Goal: Task Accomplishment & Management: Manage account settings

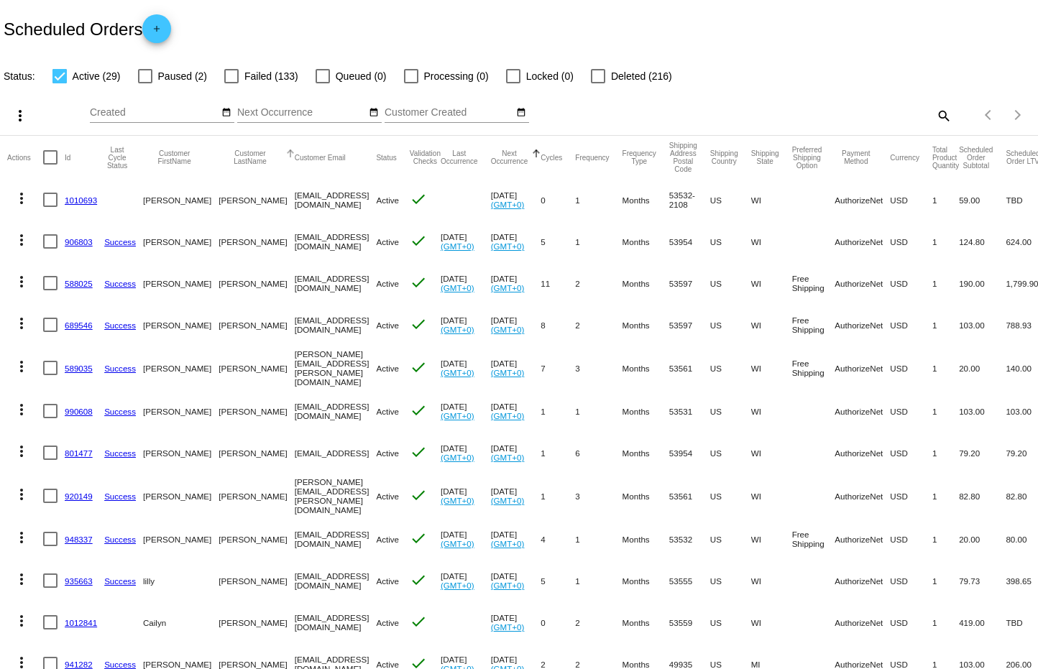
click at [218, 158] on button "Customer LastName" at bounding box center [249, 157] width 63 height 16
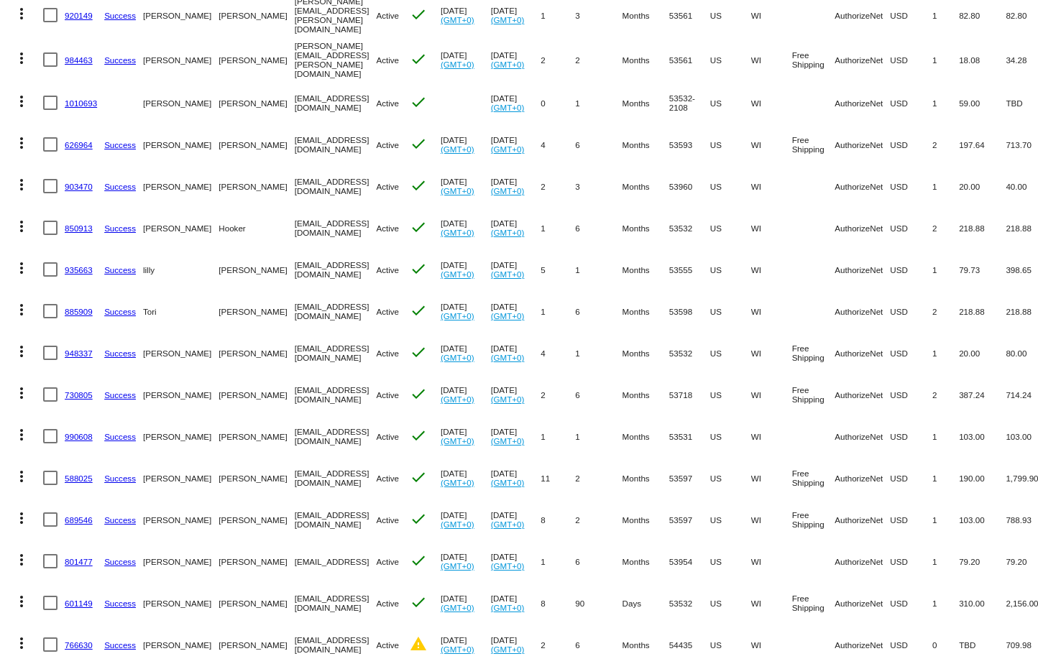
scroll to position [373, 0]
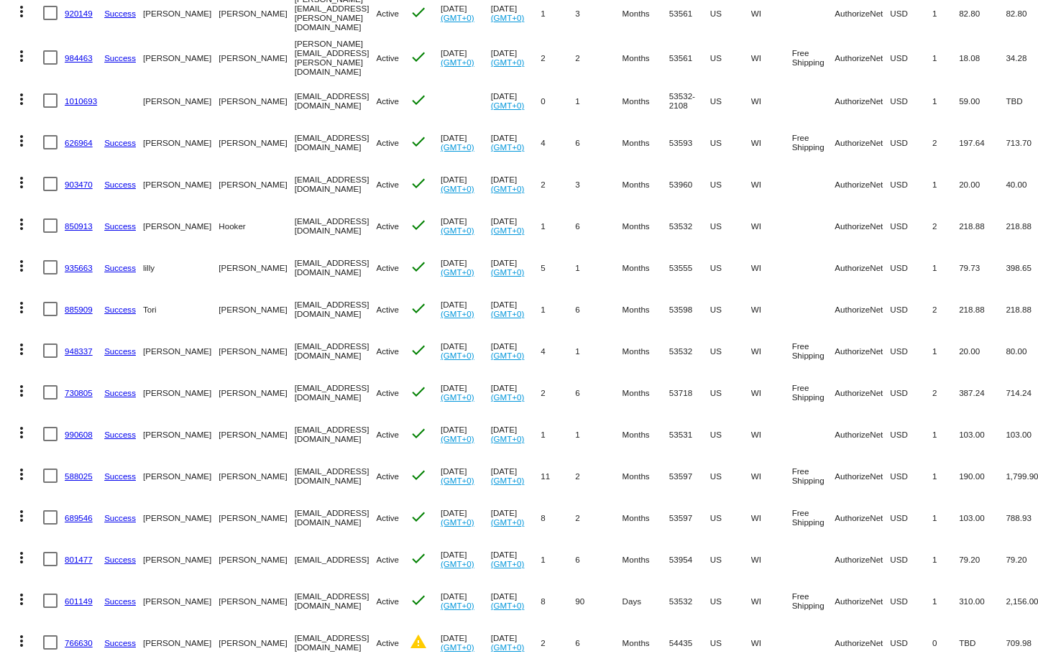
click at [75, 180] on link "903470" at bounding box center [79, 184] width 28 height 9
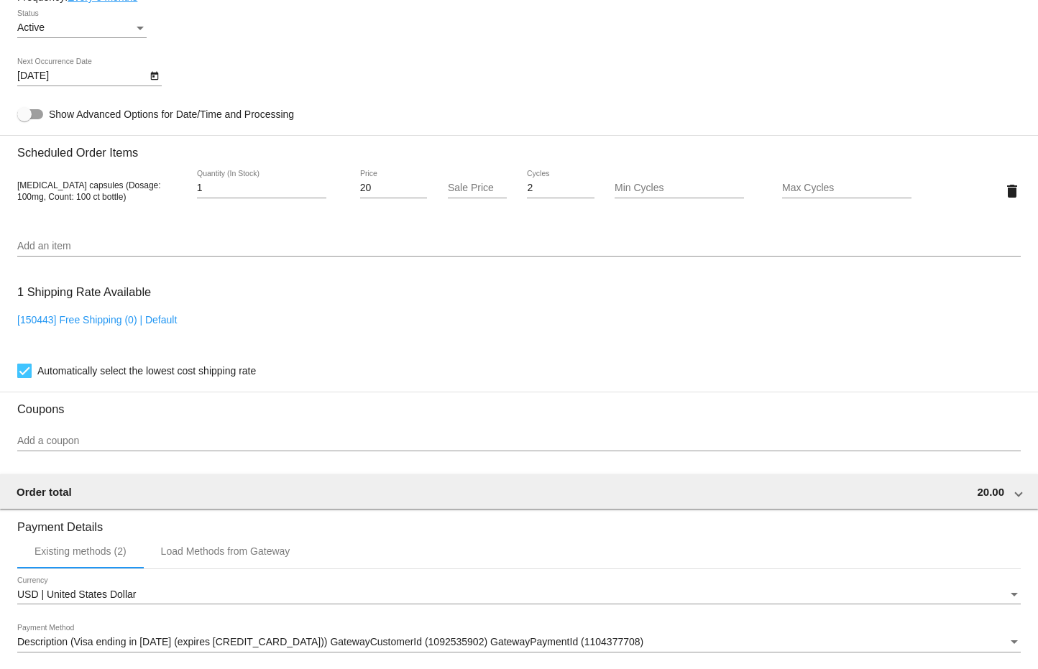
scroll to position [872, 0]
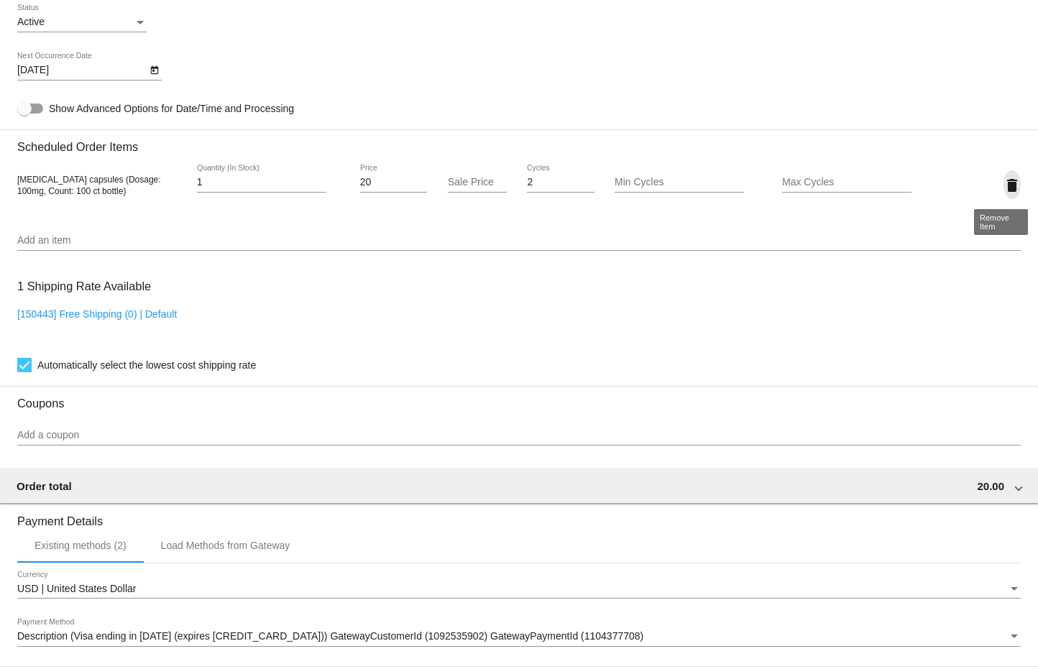
click at [1003, 184] on mat-icon "delete" at bounding box center [1011, 185] width 17 height 17
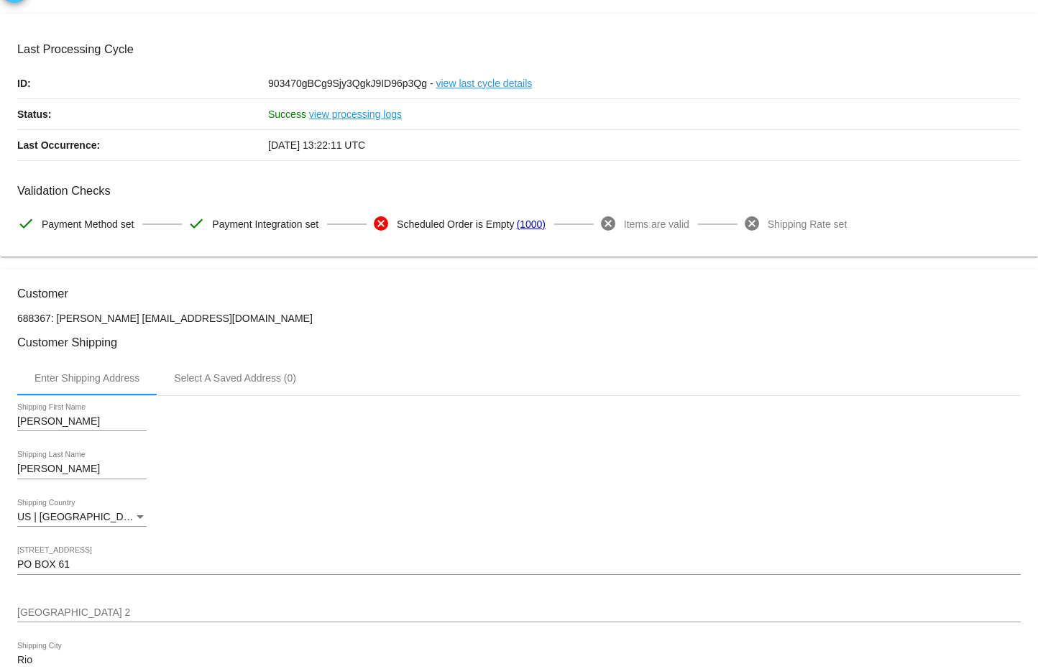
scroll to position [0, 0]
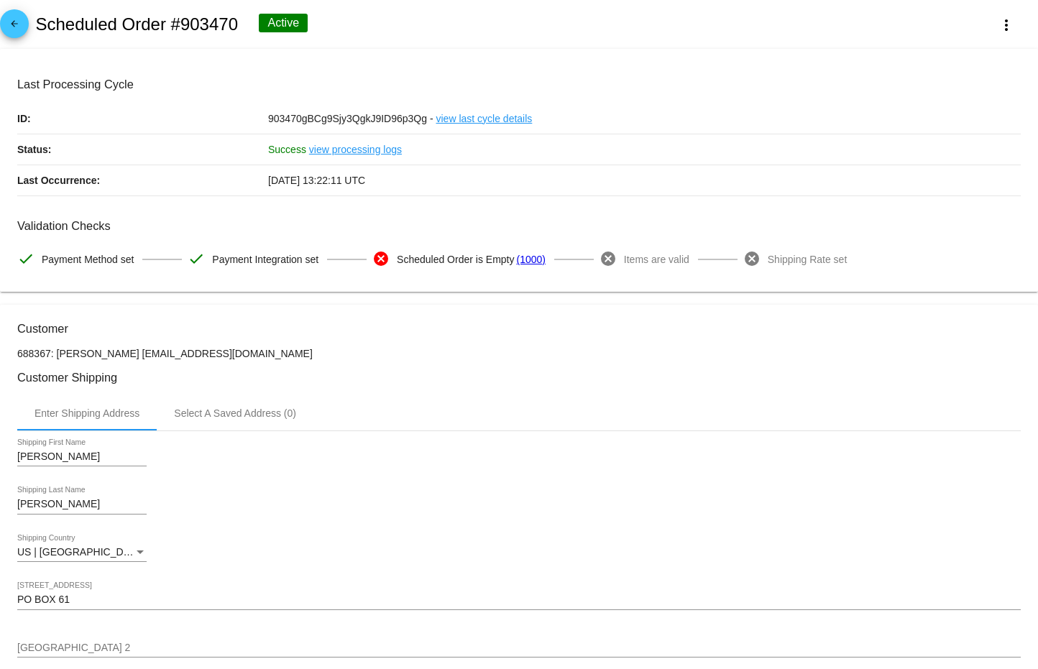
click at [525, 259] on link "(1000)" at bounding box center [530, 259] width 29 height 30
drag, startPoint x: 1022, startPoint y: 110, endPoint x: 1026, endPoint y: 170, distance: 59.7
click at [1026, 170] on mat-card "Last Processing Cycle ID: 903470gBCg9Sjy3QgkJ9ID96p3Qg - view last cycle detail…" at bounding box center [519, 171] width 1038 height 244
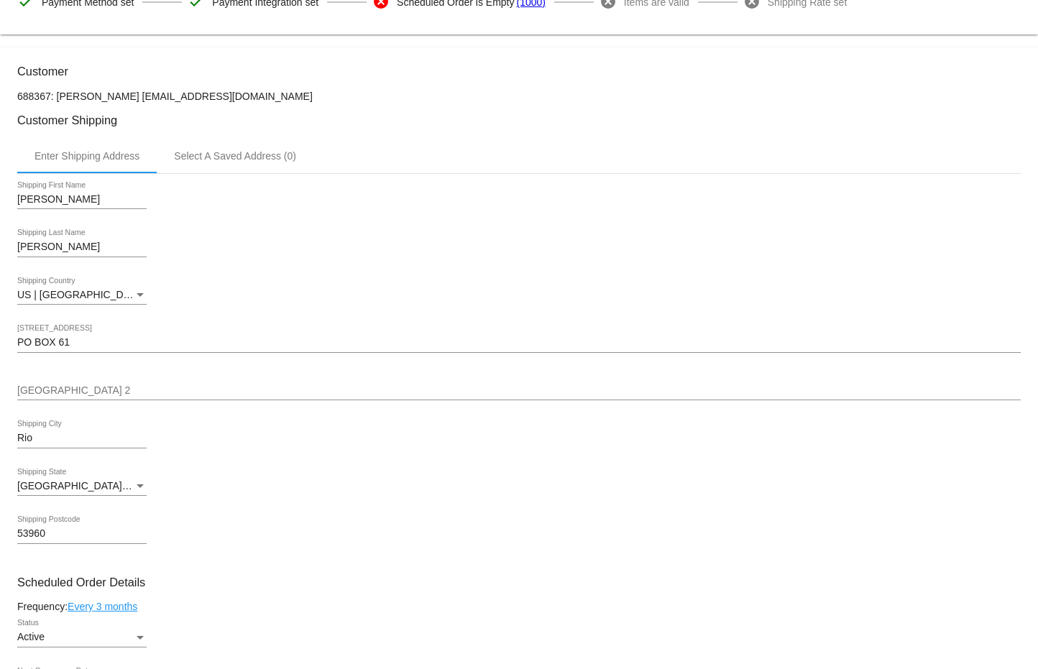
scroll to position [261, 0]
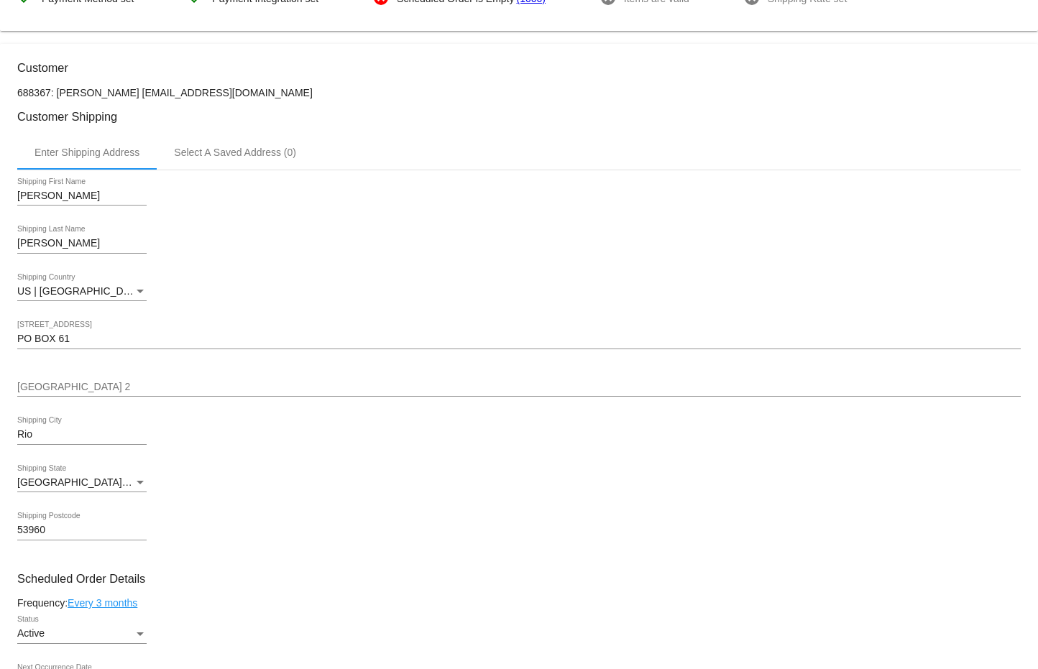
click at [388, 622] on div "Active Status" at bounding box center [518, 636] width 1003 height 41
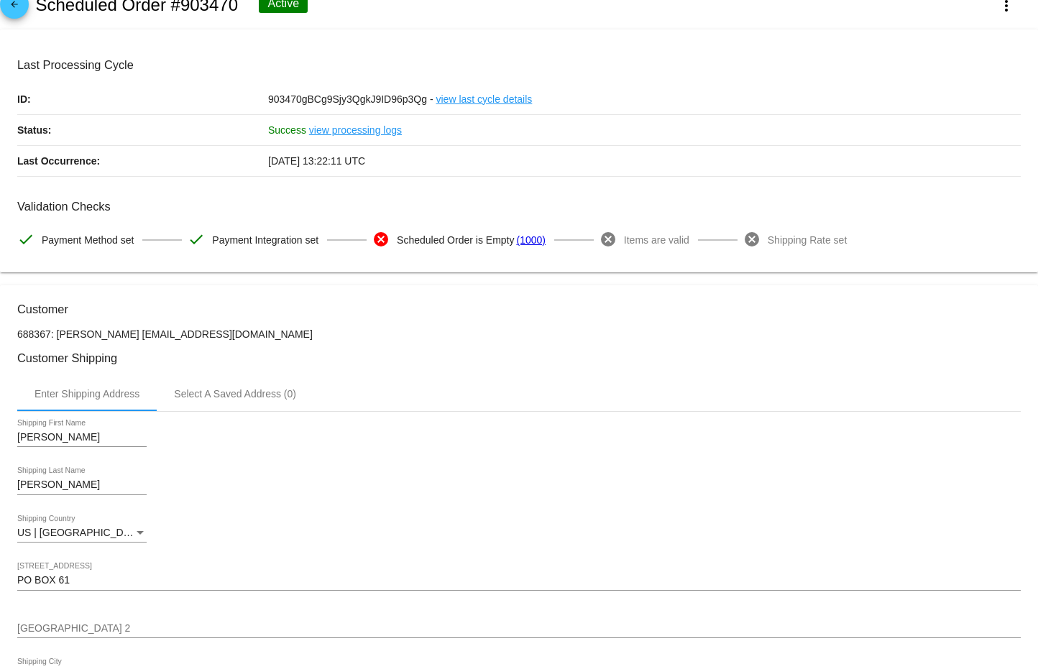
scroll to position [16, 0]
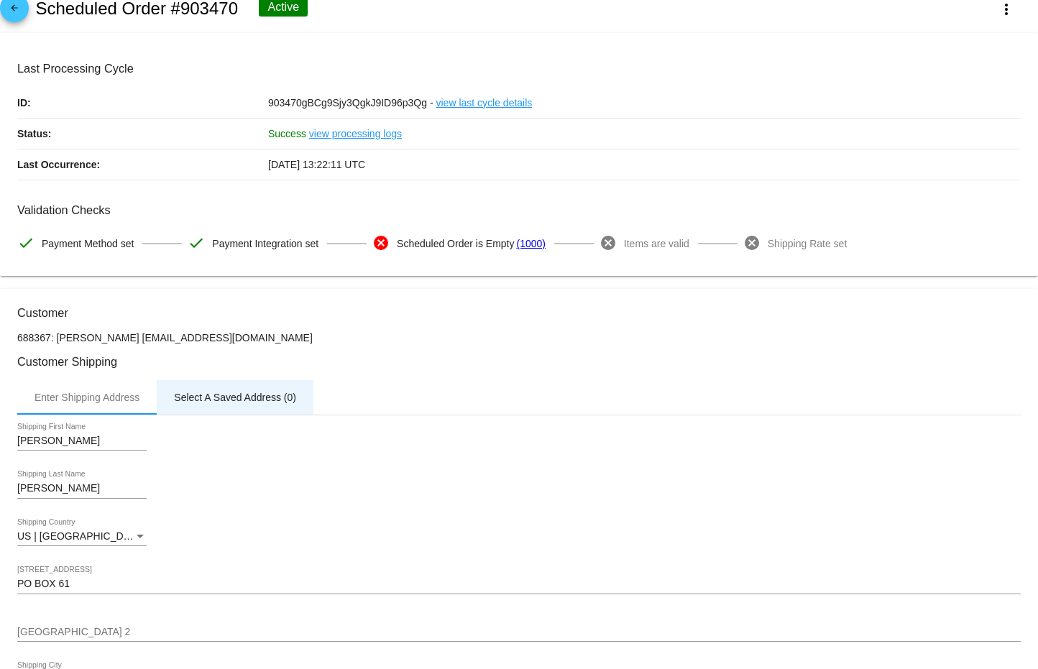
click at [236, 399] on div "Select A Saved Address (0)" at bounding box center [235, 397] width 122 height 11
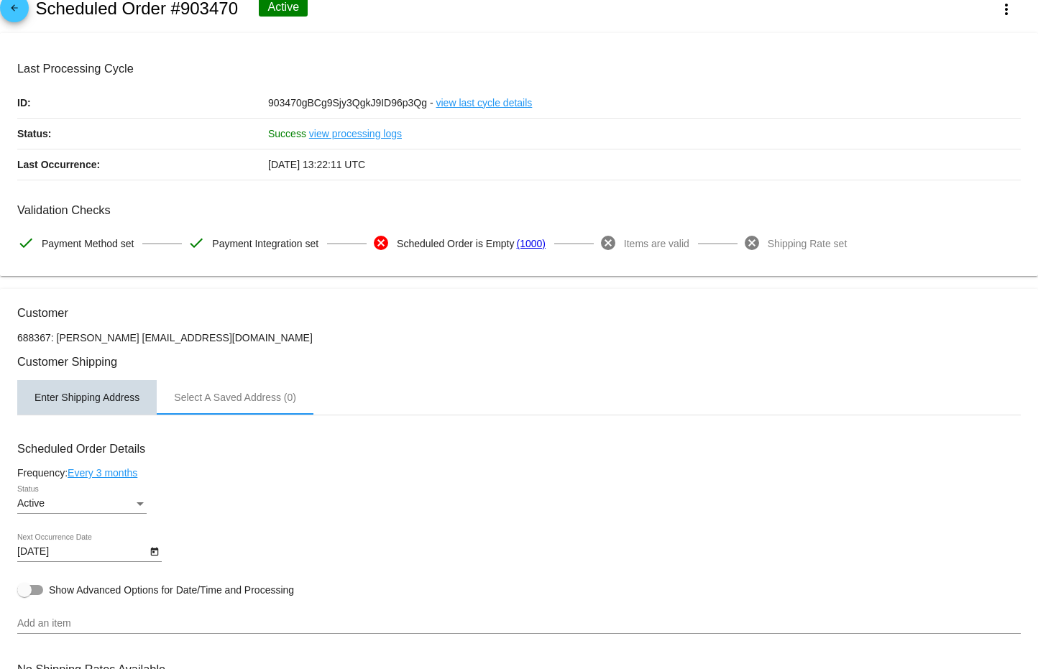
click at [95, 392] on div "Enter Shipping Address" at bounding box center [86, 397] width 105 height 11
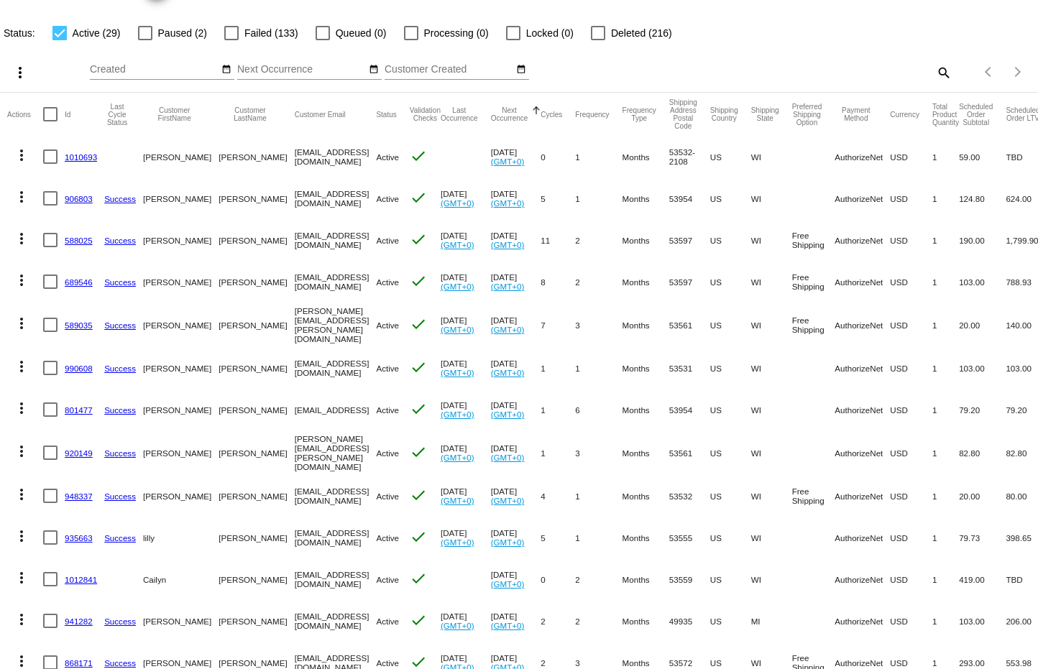
scroll to position [42, 0]
click at [218, 117] on button "Customer LastName" at bounding box center [249, 116] width 63 height 16
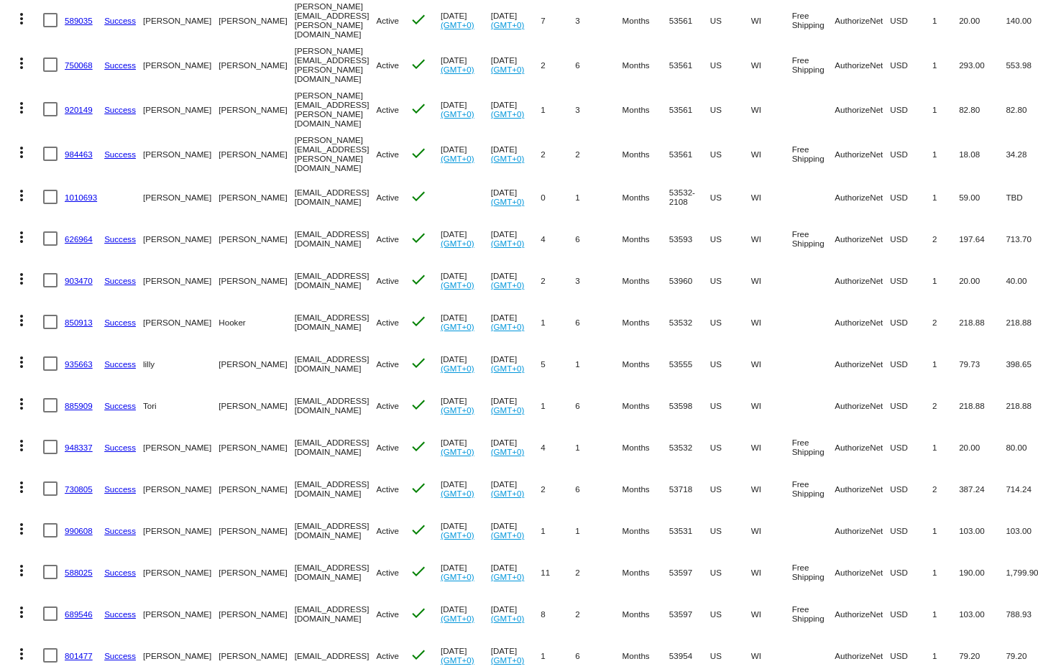
scroll to position [278, 0]
click at [77, 274] on link "903470" at bounding box center [79, 278] width 28 height 9
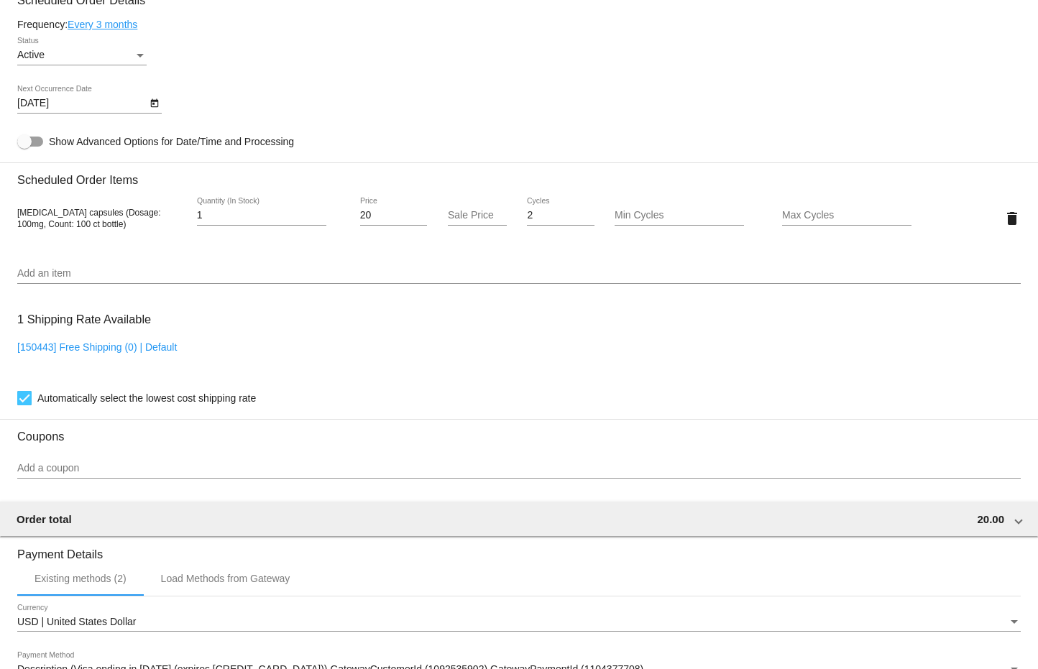
scroll to position [841, 0]
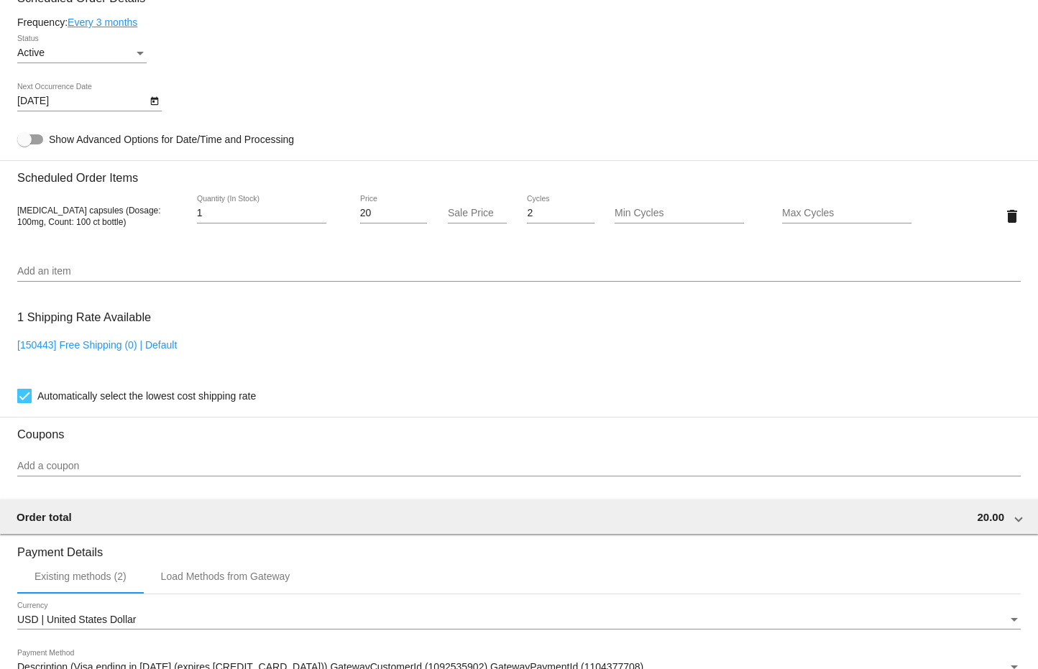
click at [29, 271] on input "Add an item" at bounding box center [518, 271] width 1003 height 11
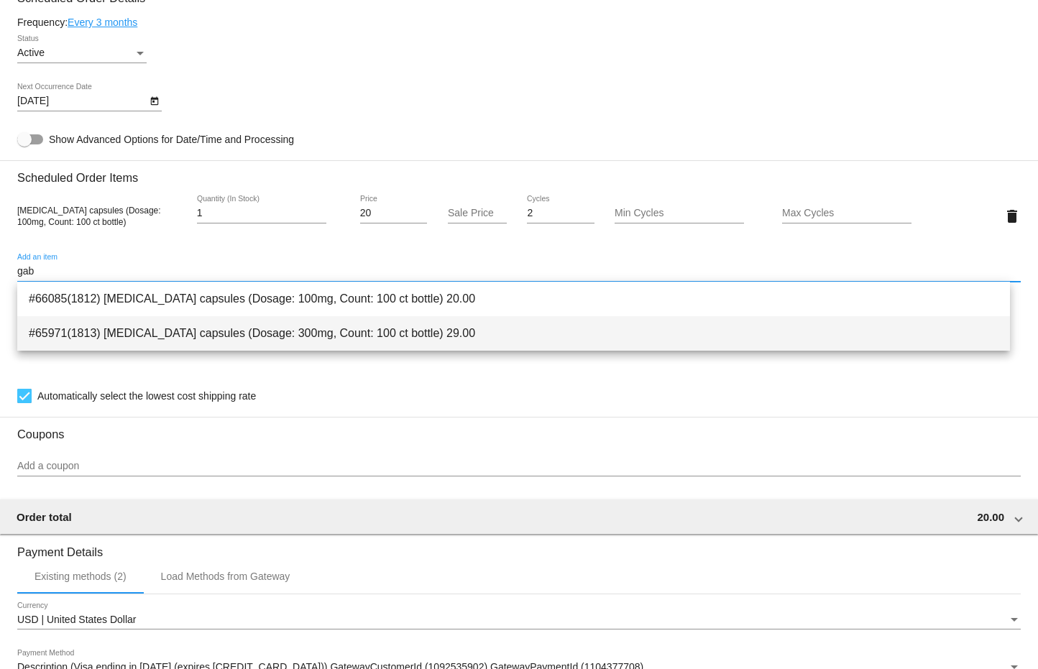
type input "gab"
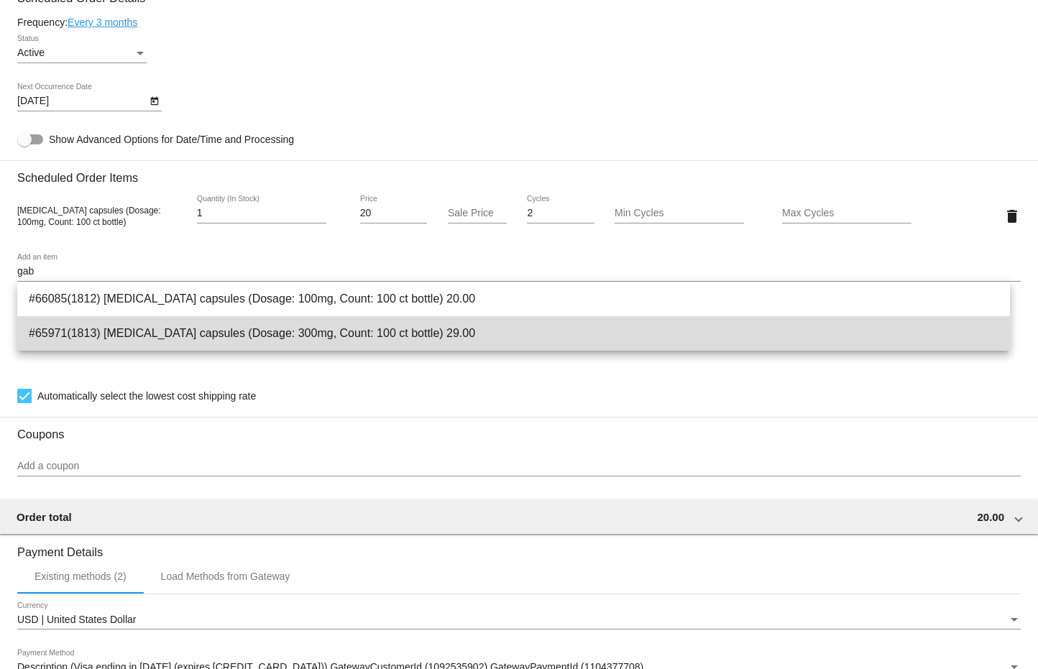
click at [138, 338] on span "#65971(1813) Gabapentin capsules (Dosage: 300mg, Count: 100 ct bottle) 29.00" at bounding box center [513, 333] width 969 height 34
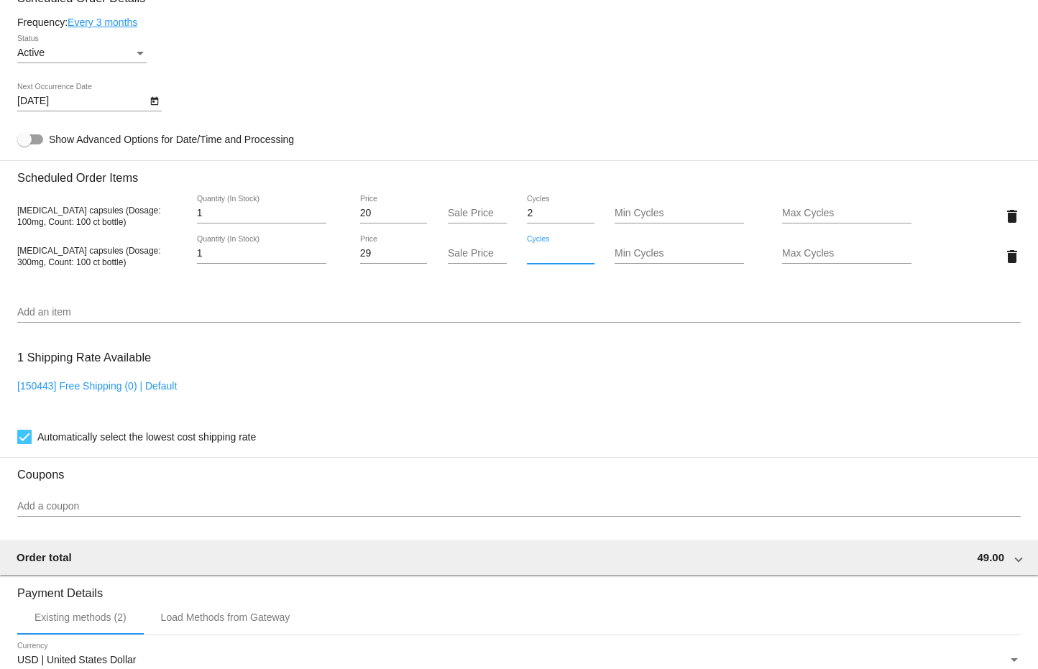
click at [545, 255] on input "Cycles" at bounding box center [560, 253] width 67 height 11
type input "2"
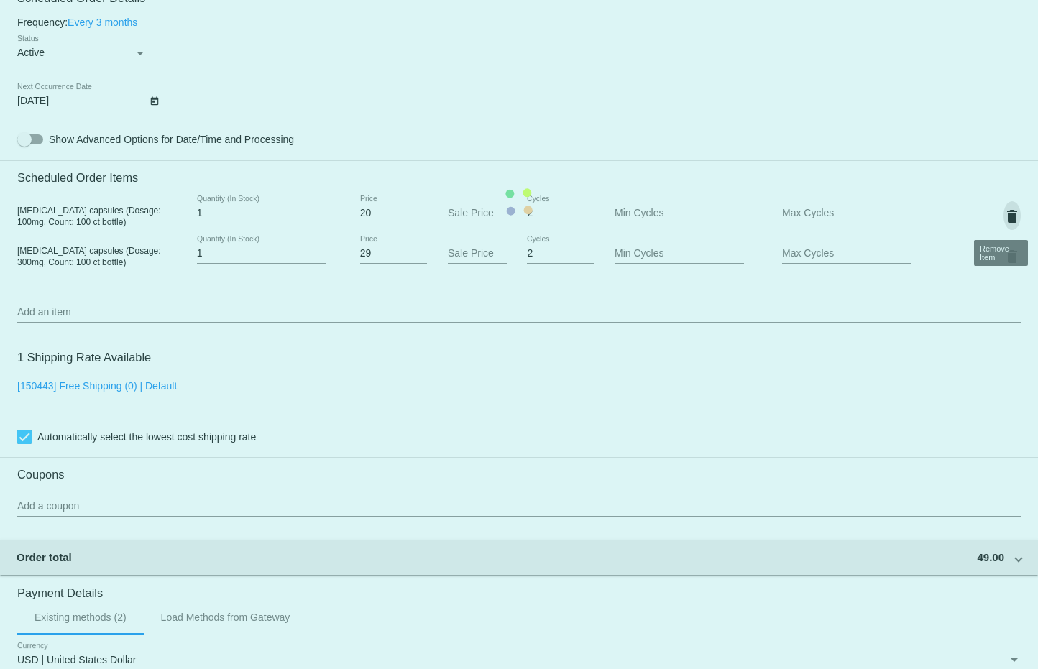
click at [1001, 212] on mat-card "Customer 688367: Lisa Hebl cdlhebl@gmail.com Customer Shipping Enter Shipping A…" at bounding box center [519, 201] width 1038 height 1477
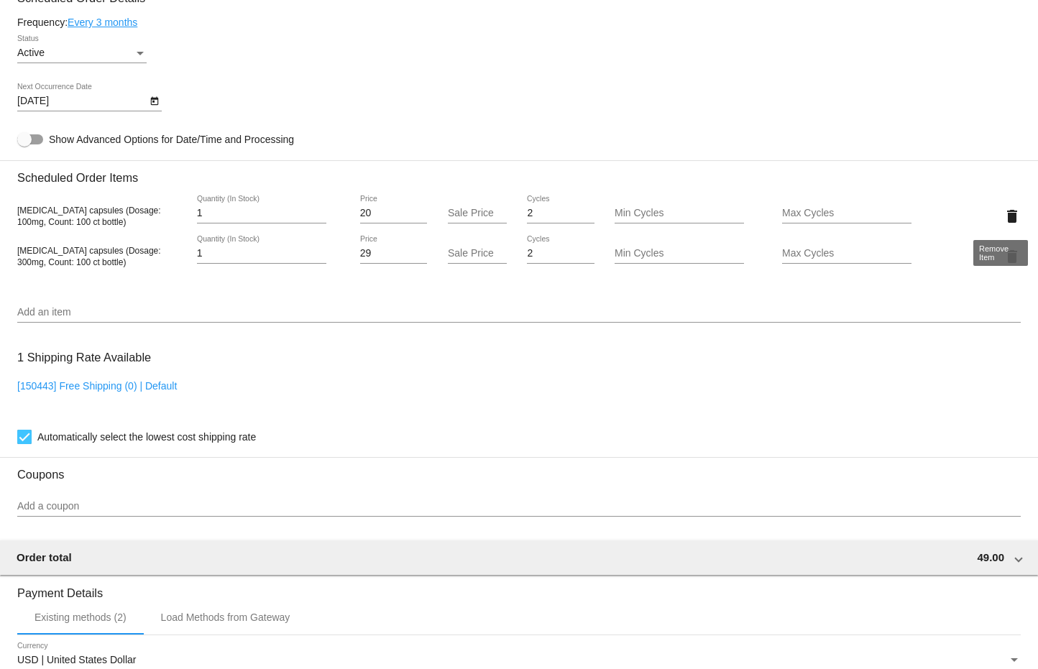
click at [1003, 215] on mat-icon "delete" at bounding box center [1011, 216] width 17 height 17
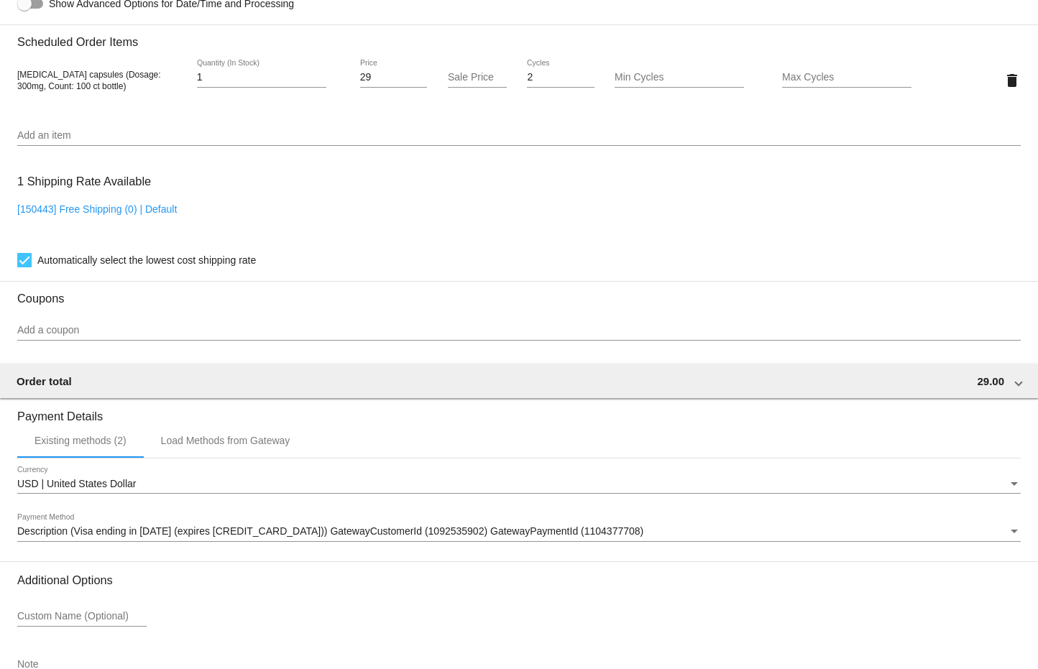
scroll to position [1073, 0]
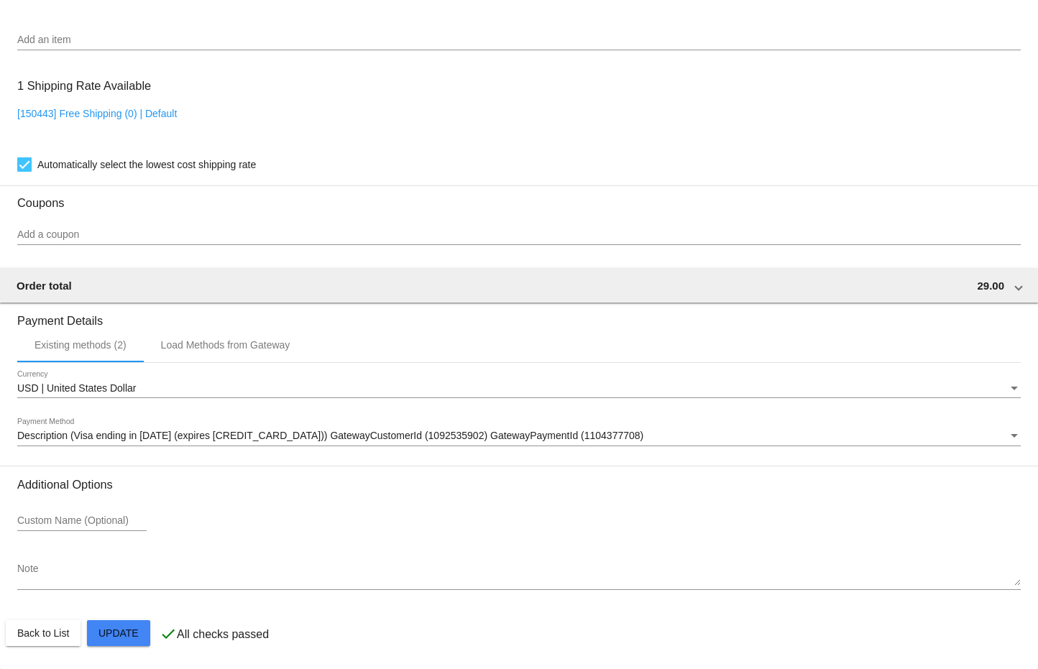
drag, startPoint x: 127, startPoint y: 638, endPoint x: 154, endPoint y: 637, distance: 27.3
click at [589, 652] on button "Close" at bounding box center [595, 652] width 34 height 14
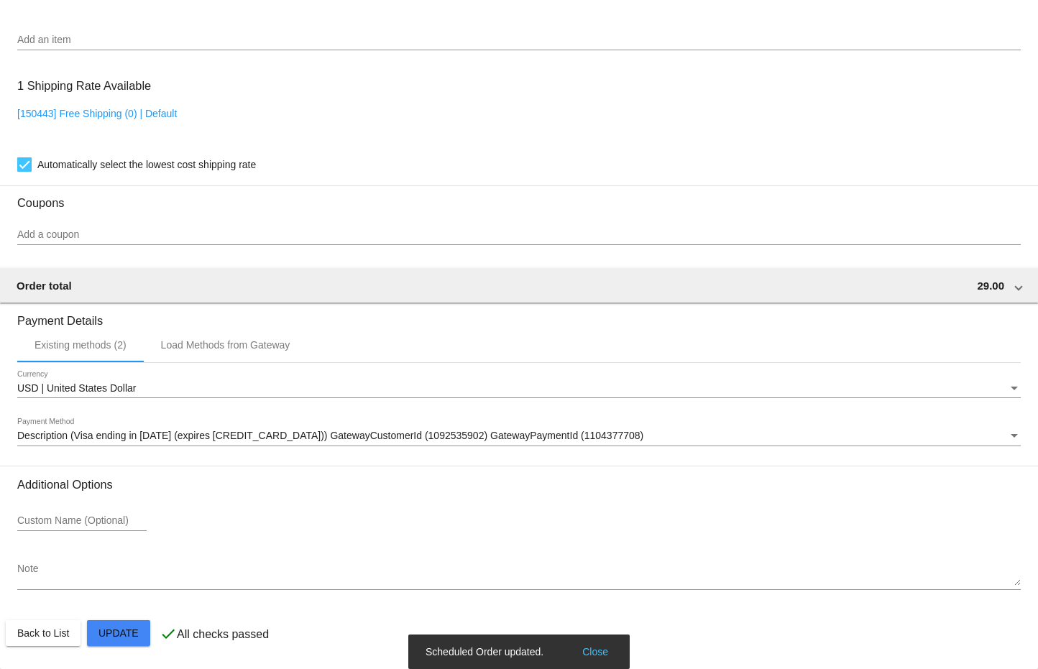
click at [588, 655] on button "Close" at bounding box center [595, 652] width 34 height 14
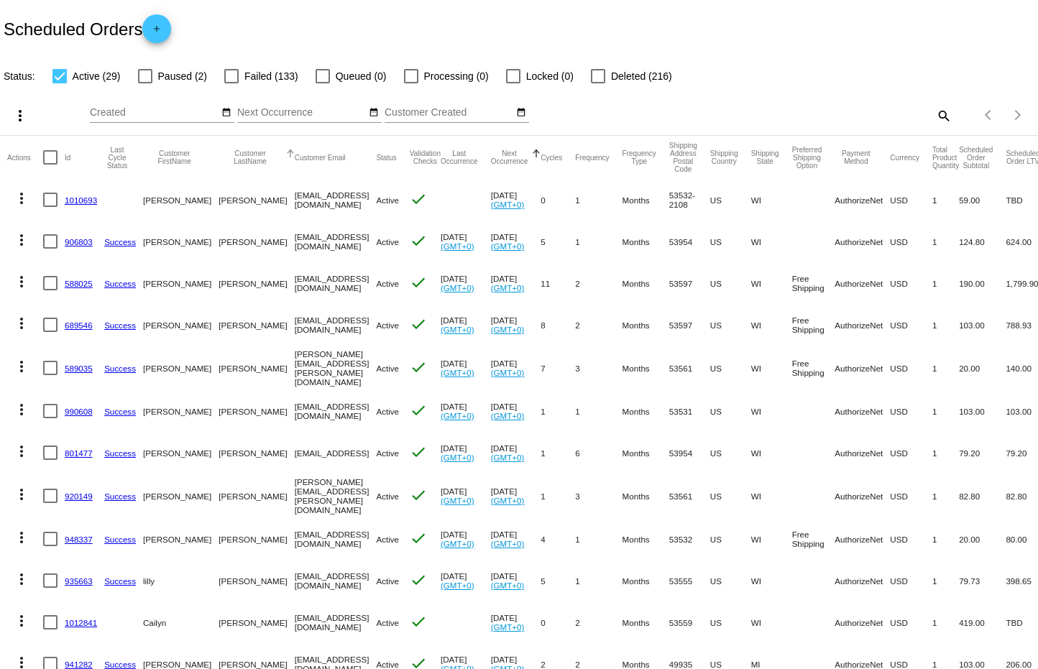
click at [218, 159] on button "Customer LastName" at bounding box center [249, 157] width 63 height 16
